Goal: Task Accomplishment & Management: Complete application form

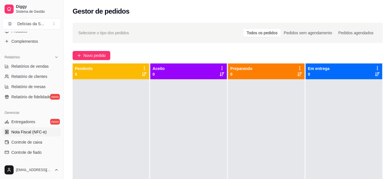
scroll to position [103, 0]
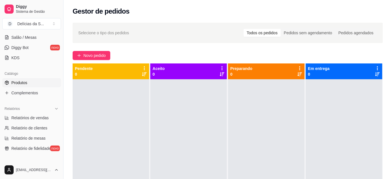
click at [20, 81] on span "Produtos" at bounding box center [19, 83] width 16 height 6
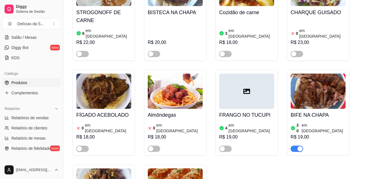
scroll to position [361, 0]
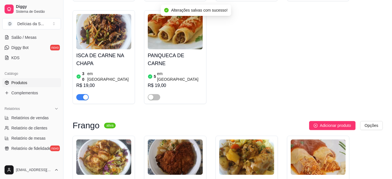
scroll to position [516, 0]
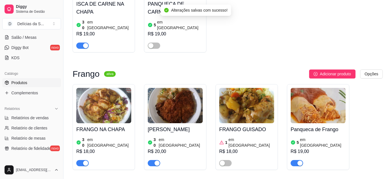
click at [293, 160] on span "button" at bounding box center [297, 163] width 12 height 6
click at [239, 90] on img at bounding box center [246, 105] width 55 height 35
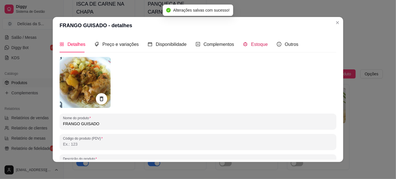
click at [253, 45] on span "Estoque" at bounding box center [259, 44] width 17 height 5
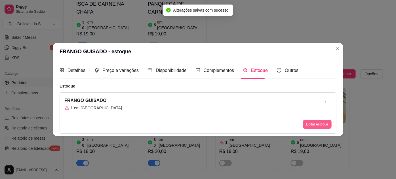
click at [315, 125] on button "Editar estoque" at bounding box center [317, 124] width 29 height 9
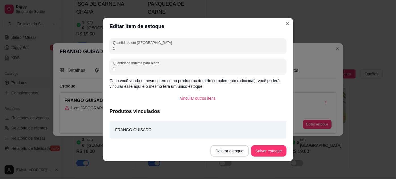
click at [264, 48] on input "1" at bounding box center [198, 49] width 170 height 6
type input "5"
click at [269, 151] on button "Salvar estoque" at bounding box center [268, 150] width 35 height 11
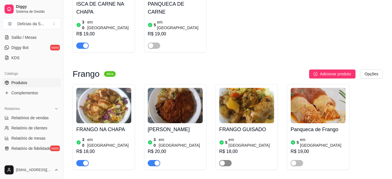
click at [229, 160] on span "button" at bounding box center [225, 163] width 12 height 6
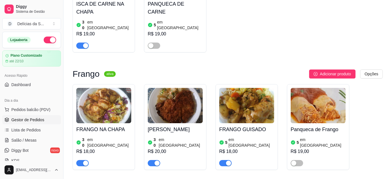
click at [37, 121] on span "Gestor de Pedidos" at bounding box center [27, 120] width 33 height 6
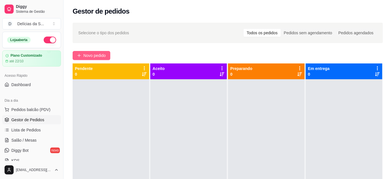
click at [93, 54] on span "Novo pedido" at bounding box center [94, 55] width 22 height 6
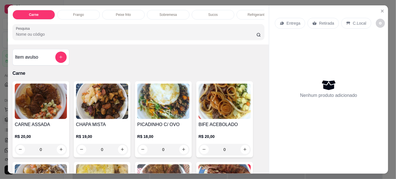
click at [209, 102] on img at bounding box center [224, 101] width 52 height 35
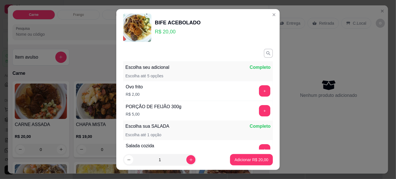
scroll to position [66, 0]
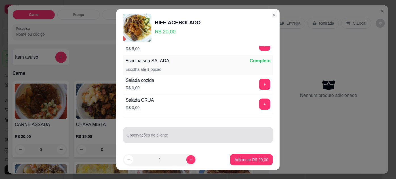
click at [212, 135] on input "Observações do cliente" at bounding box center [197, 138] width 143 height 6
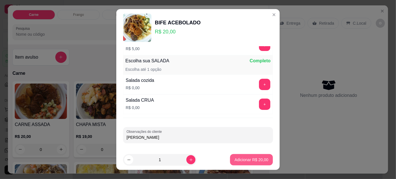
type input "[PERSON_NAME]"
click at [247, 163] on p "Adicionar R$ 20,00" at bounding box center [251, 159] width 33 height 5
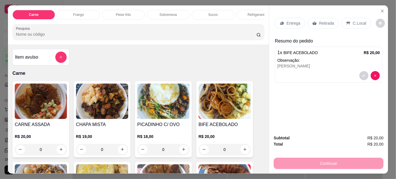
click at [289, 23] on p "Entrega" at bounding box center [293, 23] width 14 height 6
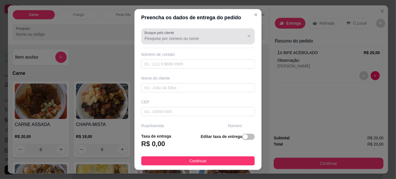
click at [212, 39] on input "Busque pelo cliente" at bounding box center [190, 39] width 91 height 6
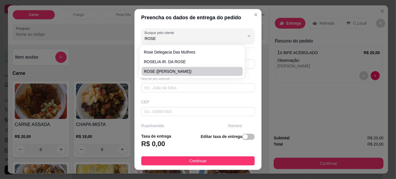
click at [179, 74] on span "ROSE ([PERSON_NAME])" at bounding box center [189, 72] width 91 height 6
type input "ROSE ([PERSON_NAME])"
type input "91988612289"
type input "ROSE ([PERSON_NAME])"
type input "66113055"
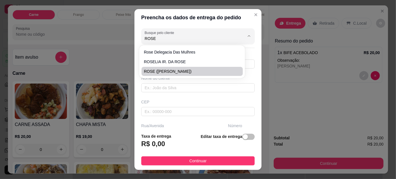
type input "TRAVESSA [PERSON_NAME]"
type input "66"
type input "ENTRE: [PERSON_NAME] E PROFESSOR [PERSON_NAME]"
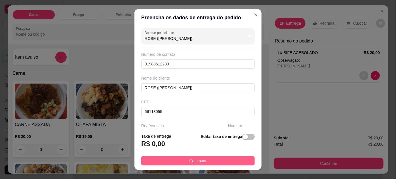
type input "ROSE ([PERSON_NAME])"
click at [230, 160] on button "Continuar" at bounding box center [197, 161] width 113 height 9
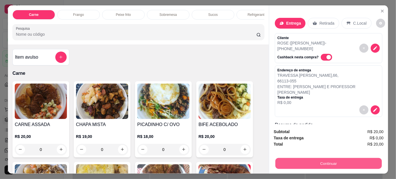
click at [304, 164] on button "Continuar" at bounding box center [328, 163] width 106 height 11
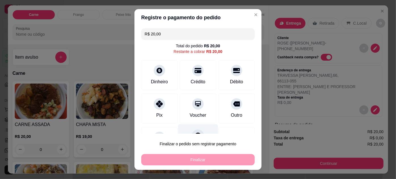
scroll to position [25, 0]
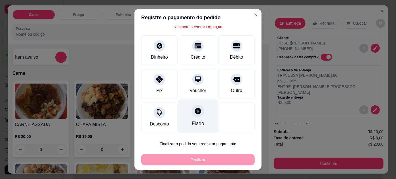
click at [197, 119] on div "Fiado" at bounding box center [198, 116] width 40 height 33
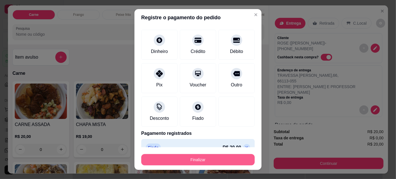
click at [212, 158] on button "Finalizar" at bounding box center [197, 159] width 113 height 11
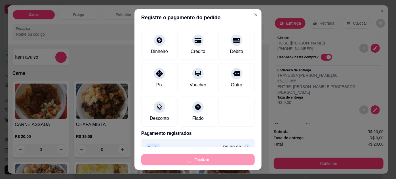
type input "-R$ 20,00"
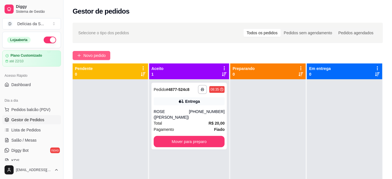
click at [98, 55] on span "Novo pedido" at bounding box center [94, 55] width 22 height 6
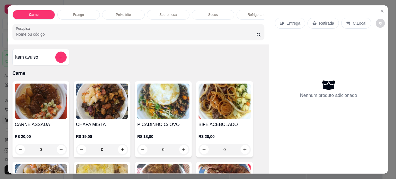
click at [60, 101] on img at bounding box center [41, 101] width 52 height 35
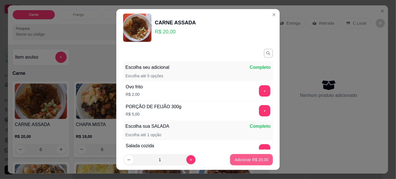
click at [259, 163] on button "Adicionar R$ 20,00" at bounding box center [251, 159] width 43 height 11
type input "1"
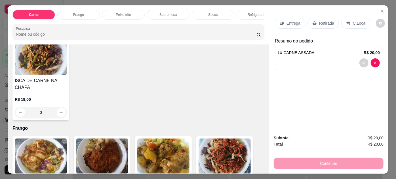
scroll to position [258, 0]
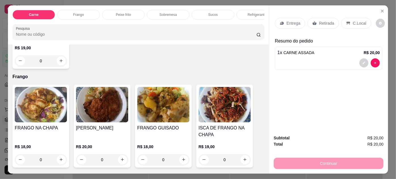
click at [165, 102] on img at bounding box center [163, 104] width 52 height 35
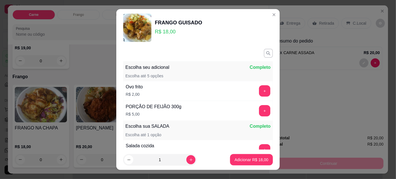
scroll to position [66, 0]
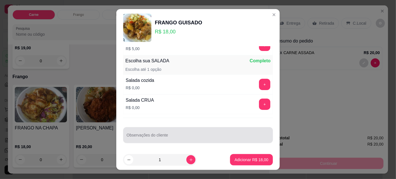
click at [180, 136] on input "Observações do cliente" at bounding box center [197, 138] width 143 height 6
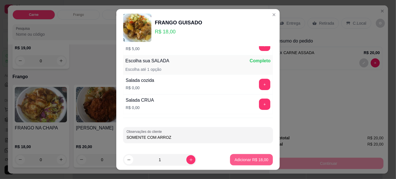
type input "SOMENTE COM ARROZ"
click at [250, 159] on p "Adicionar R$ 18,00" at bounding box center [252, 160] width 34 height 6
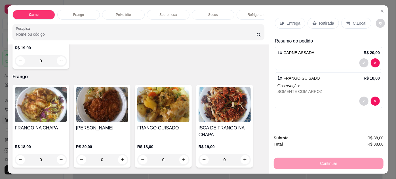
click at [295, 21] on p "Entrega" at bounding box center [293, 23] width 14 height 6
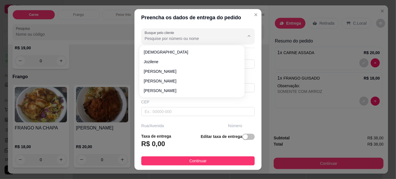
click at [203, 37] on input "Busque pelo cliente" at bounding box center [190, 39] width 91 height 6
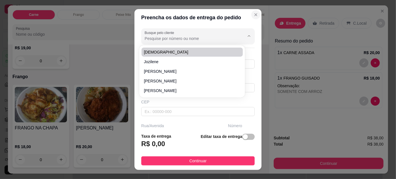
click at [254, 14] on icon "Close" at bounding box center [256, 14] width 5 height 5
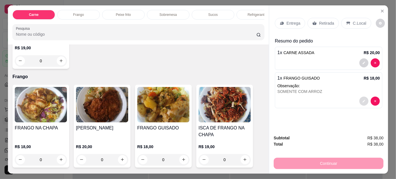
click at [360, 99] on button "decrease-product-quantity" at bounding box center [363, 101] width 9 height 9
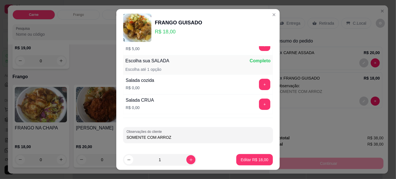
click at [209, 138] on input "SOMENTE COM ARROZ" at bounding box center [197, 138] width 143 height 6
type input "SOMENTE COM ARROZ - 11H"
click at [252, 160] on p "Editar R$ 18,00" at bounding box center [254, 159] width 27 height 5
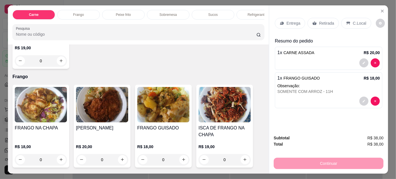
click at [287, 22] on p "Entrega" at bounding box center [293, 23] width 14 height 6
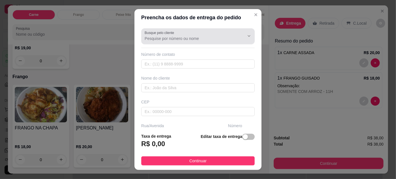
click at [239, 37] on icon "Show suggestions" at bounding box center [241, 36] width 5 height 5
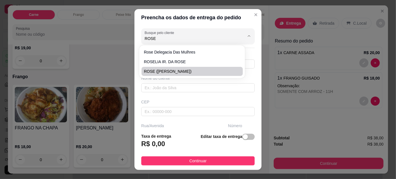
click at [164, 71] on span "ROSE ([PERSON_NAME])" at bounding box center [189, 72] width 91 height 6
type input "ROSE ([PERSON_NAME])"
type input "91988612289"
type input "ROSE ([PERSON_NAME])"
type input "66113055"
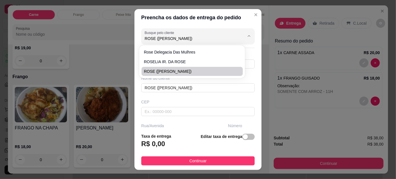
type input "TRAVESSA [PERSON_NAME]"
type input "66"
type input "ENTRE: [PERSON_NAME] E PROFESSOR [PERSON_NAME]"
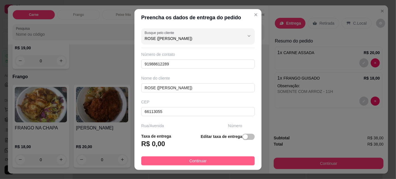
type input "ROSE ([PERSON_NAME])"
click at [221, 160] on button "Continuar" at bounding box center [197, 161] width 113 height 9
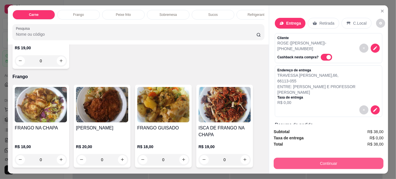
click at [291, 163] on button "Continuar" at bounding box center [329, 163] width 110 height 11
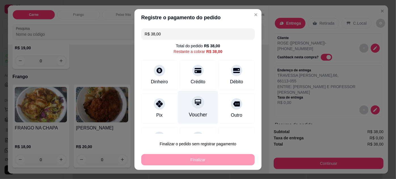
scroll to position [25, 0]
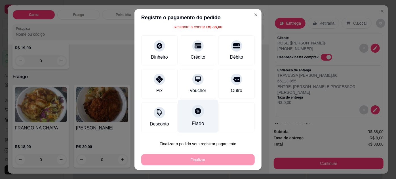
click at [195, 111] on icon at bounding box center [197, 110] width 7 height 7
type input "R$ 0,00"
click at [195, 111] on div "Fiado" at bounding box center [198, 116] width 40 height 33
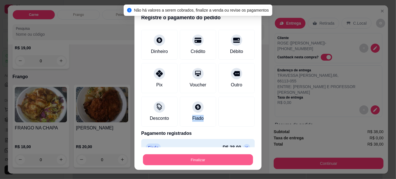
click at [212, 157] on button "Finalizar" at bounding box center [198, 160] width 110 height 11
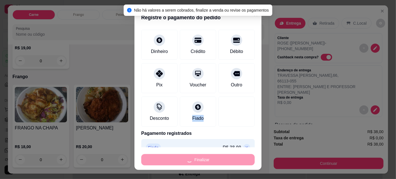
type input "0"
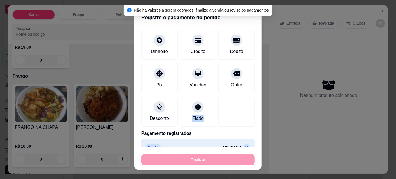
type input "-R$ 38,00"
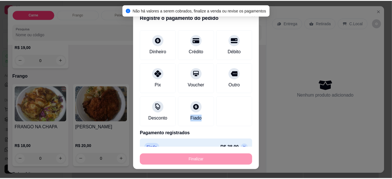
scroll to position [257, 0]
